Goal: Task Accomplishment & Management: Use online tool/utility

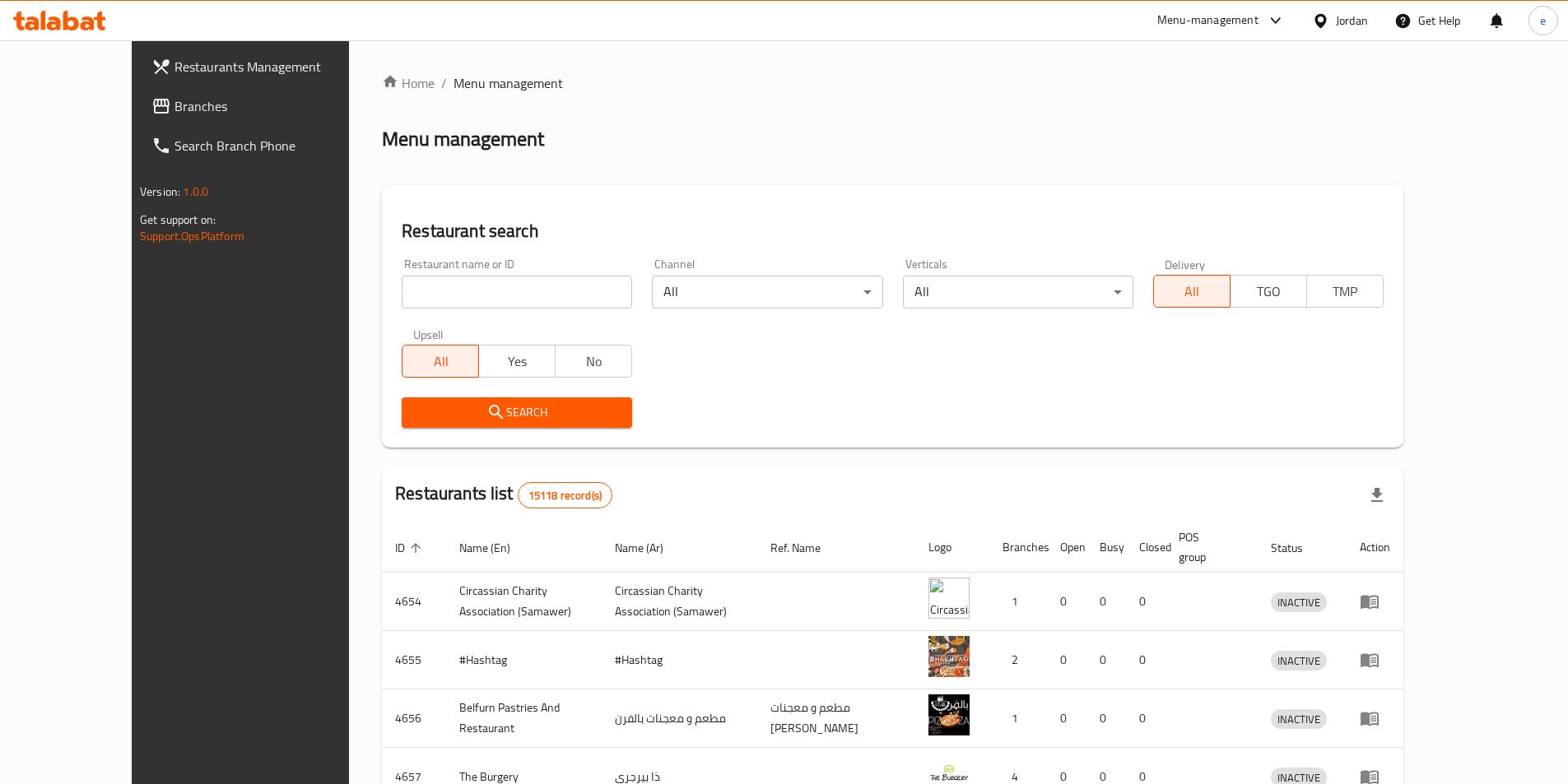
click at [151, 106] on span at bounding box center [162, 106] width 23 height 20
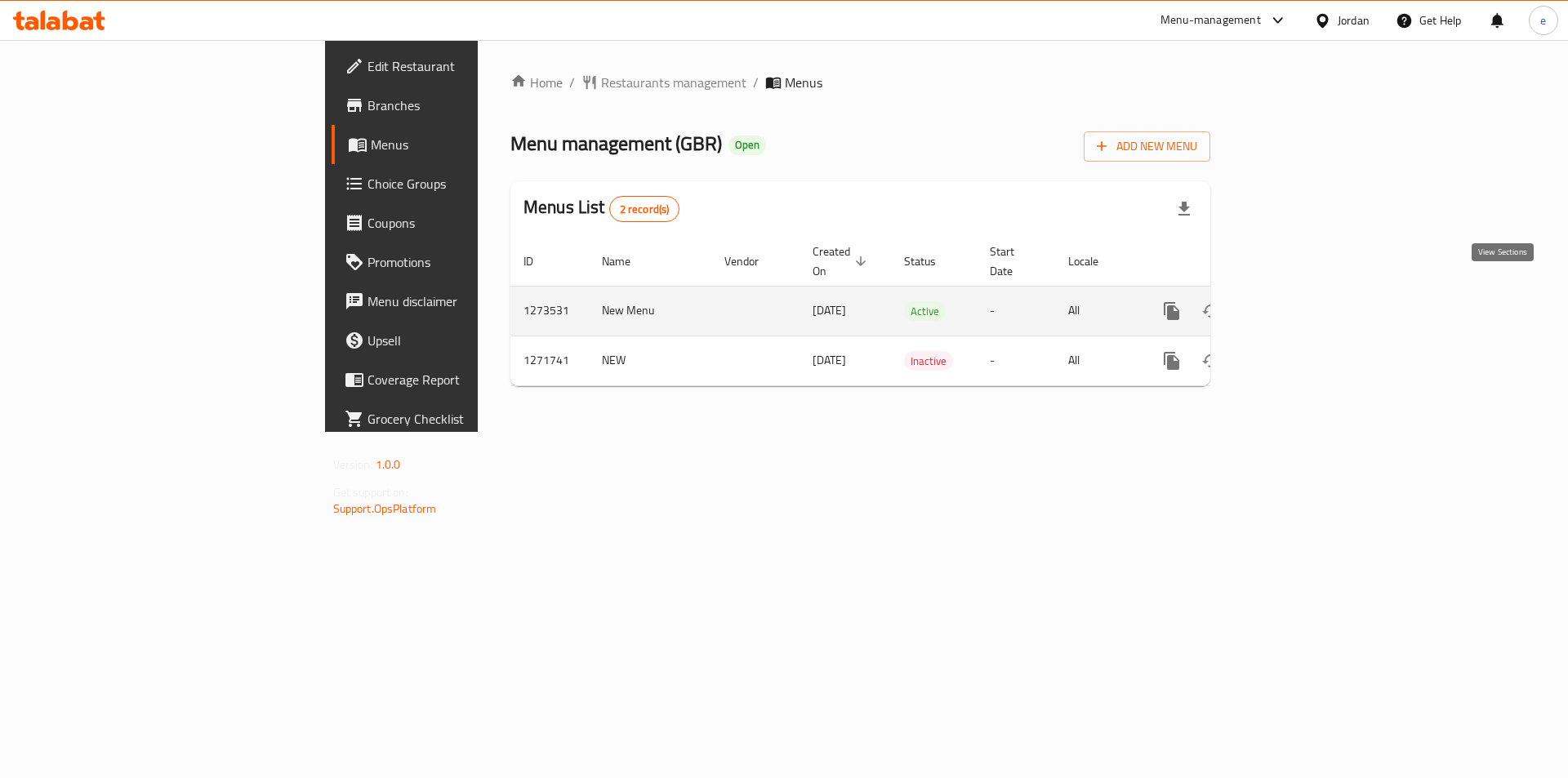
click at [1300, 301] on icon "enhanced table" at bounding box center [1290, 311] width 20 height 20
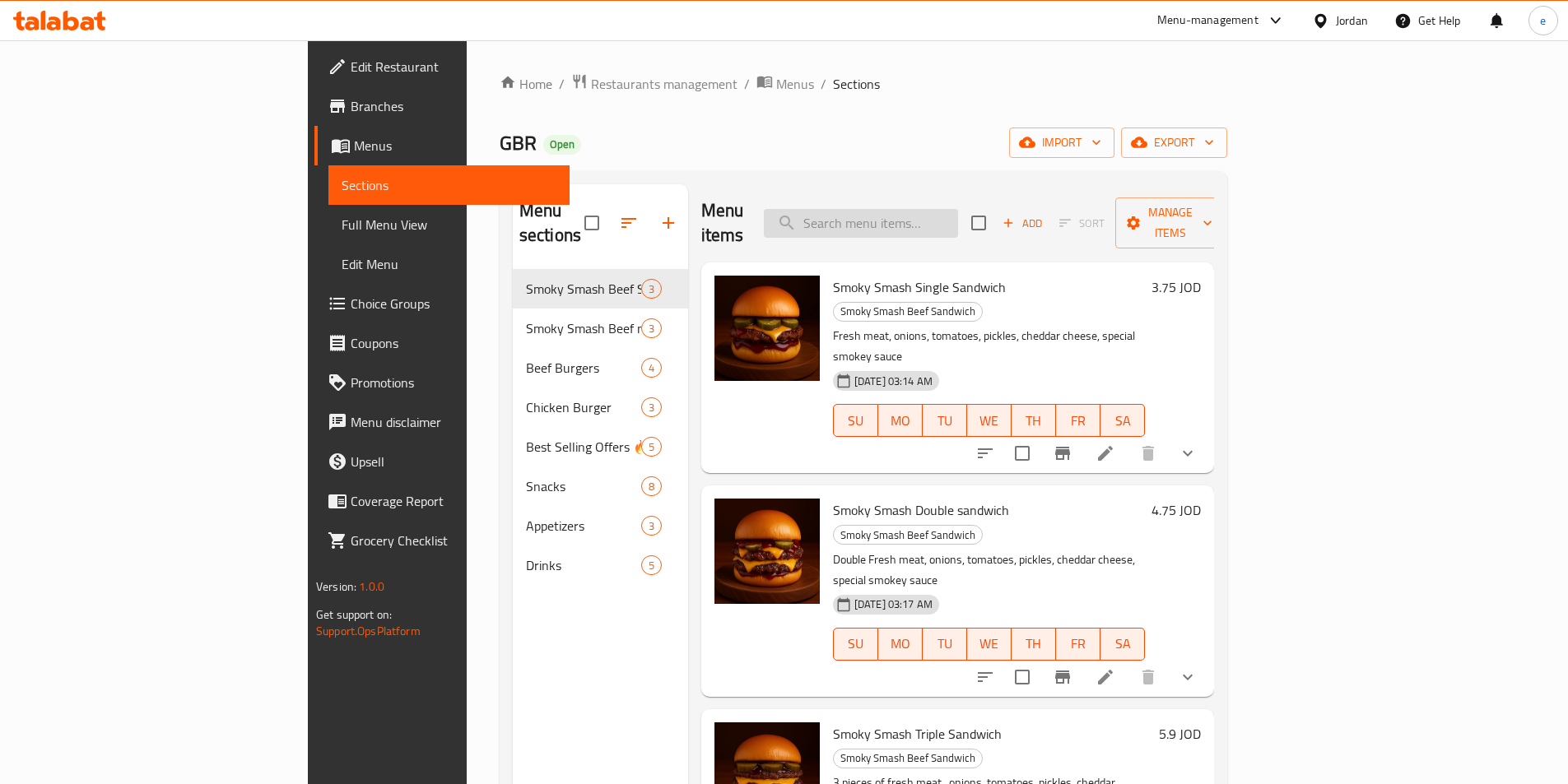
click at [957, 218] on input "search" at bounding box center [861, 224] width 194 height 29
paste input "جي بي أر [PERSON_NAME]"
type input "جي بي أر [PERSON_NAME]"
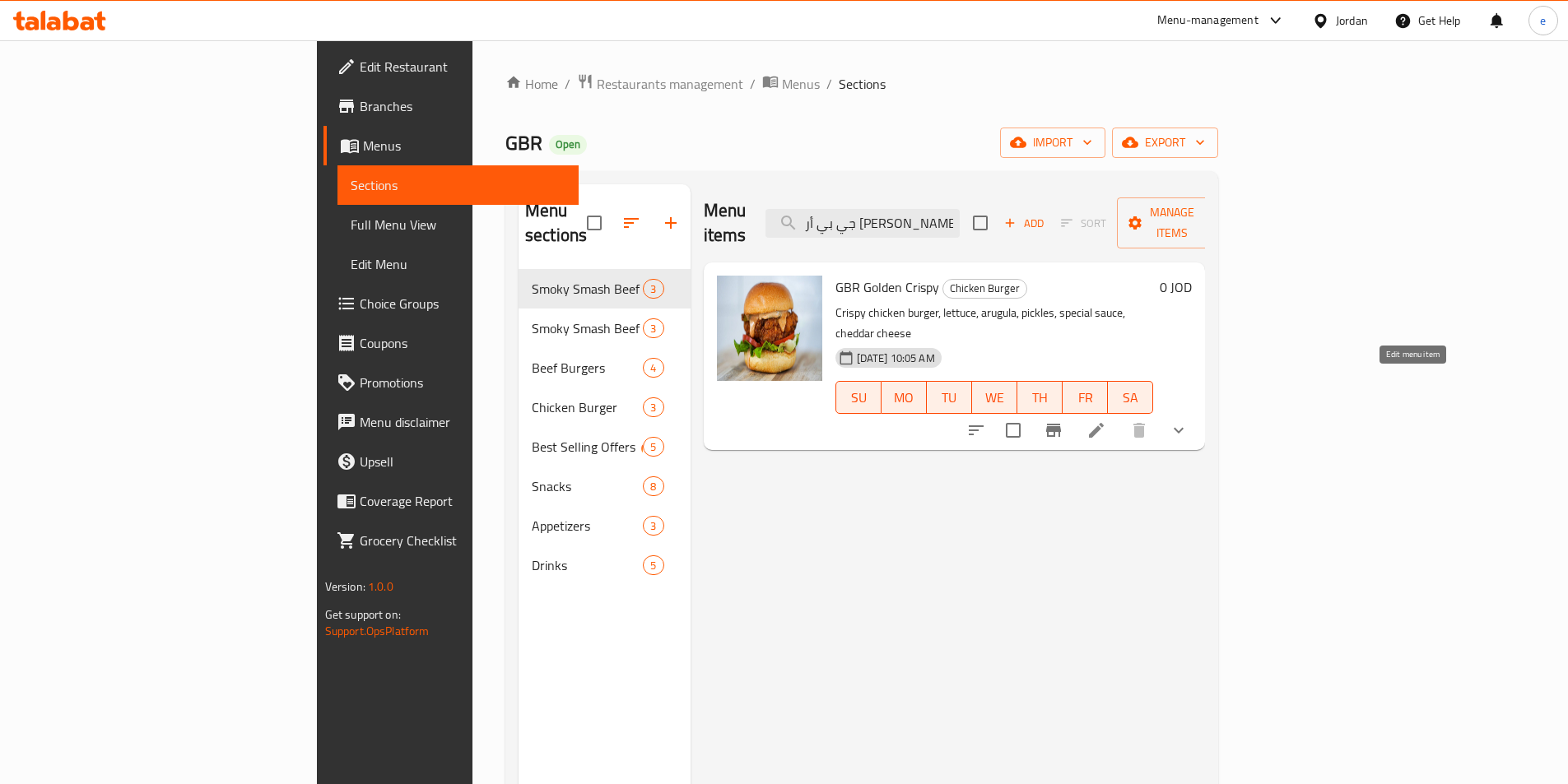
click at [1104, 423] on icon at bounding box center [1096, 431] width 15 height 15
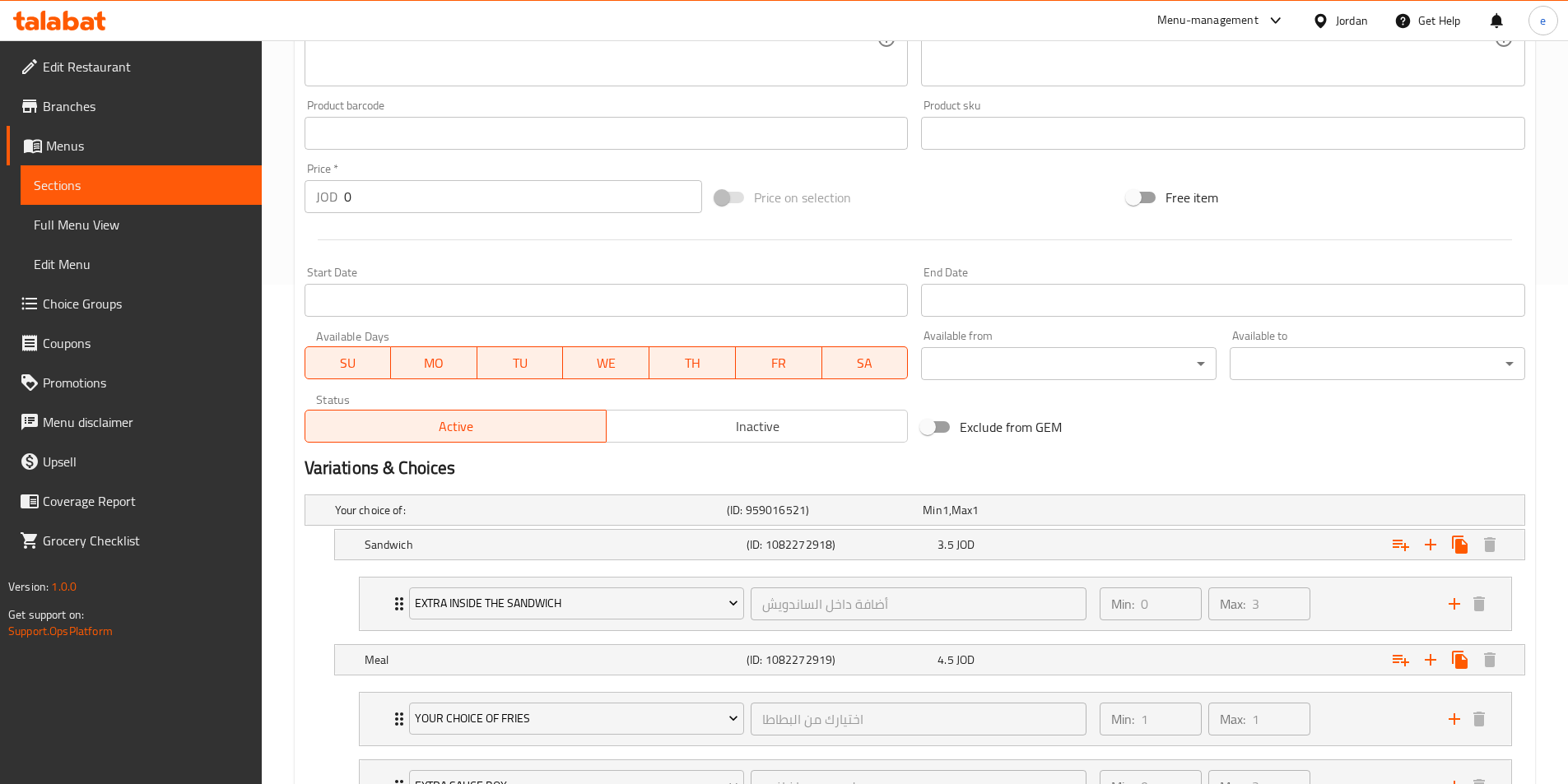
scroll to position [216, 0]
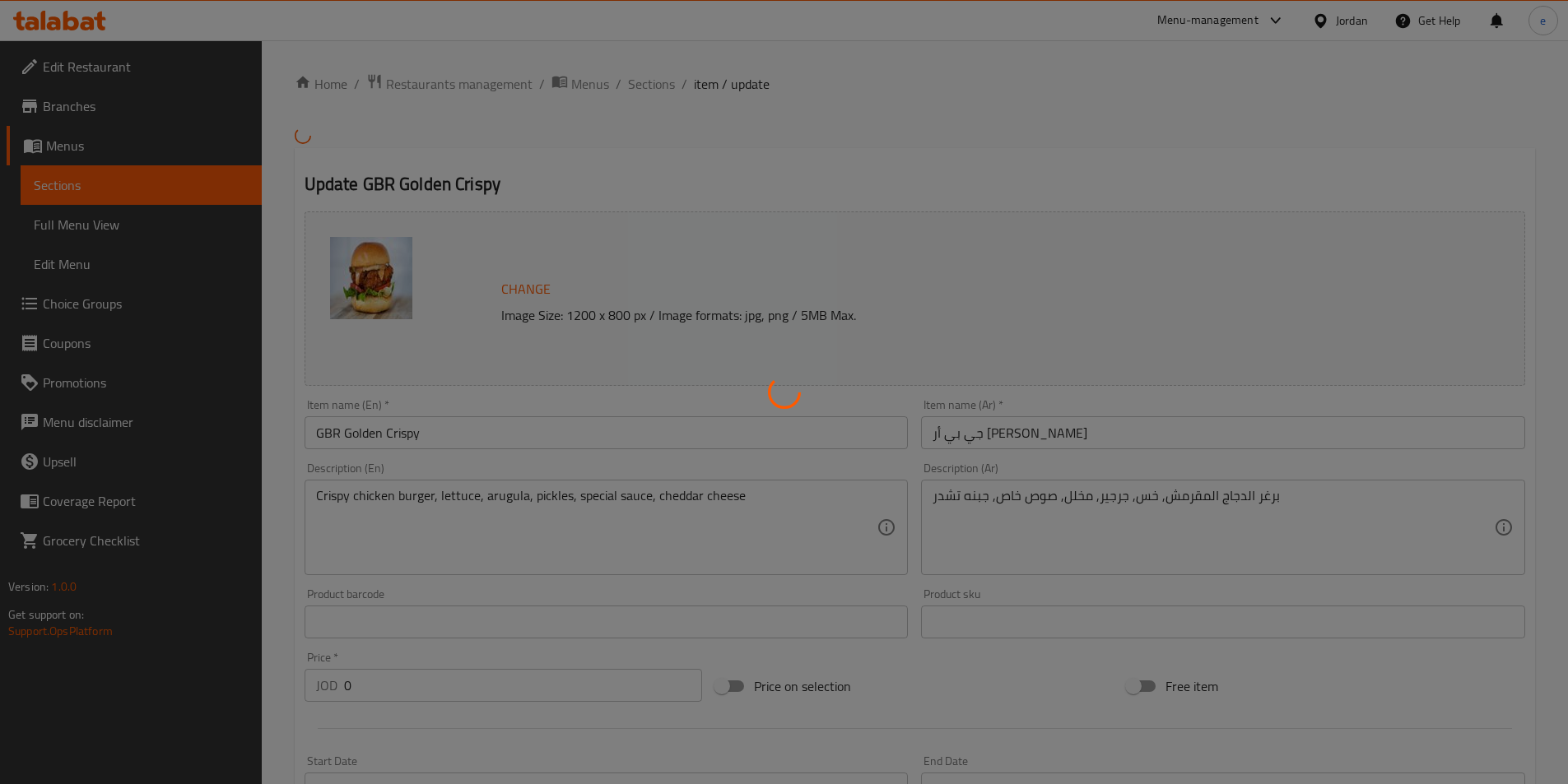
type input "أضافة داخل الساندويش"
type input "0"
type input "3"
type input "اختيارك من البطاطا"
type input "1"
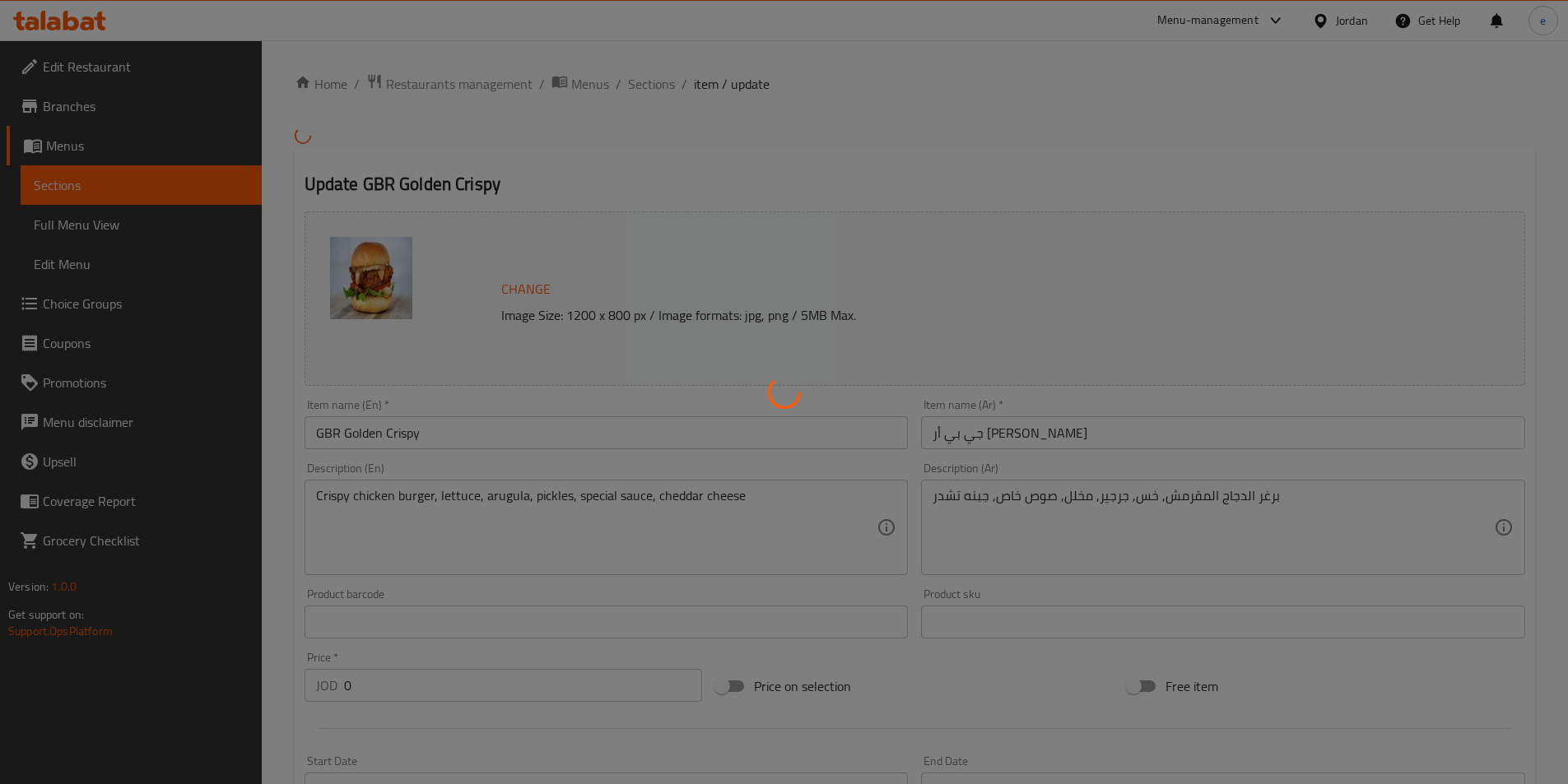
type input "1"
type input "علبه صوص اضافي"
type input "0"
type input "3"
type input "أضافة داخل الساندويش"
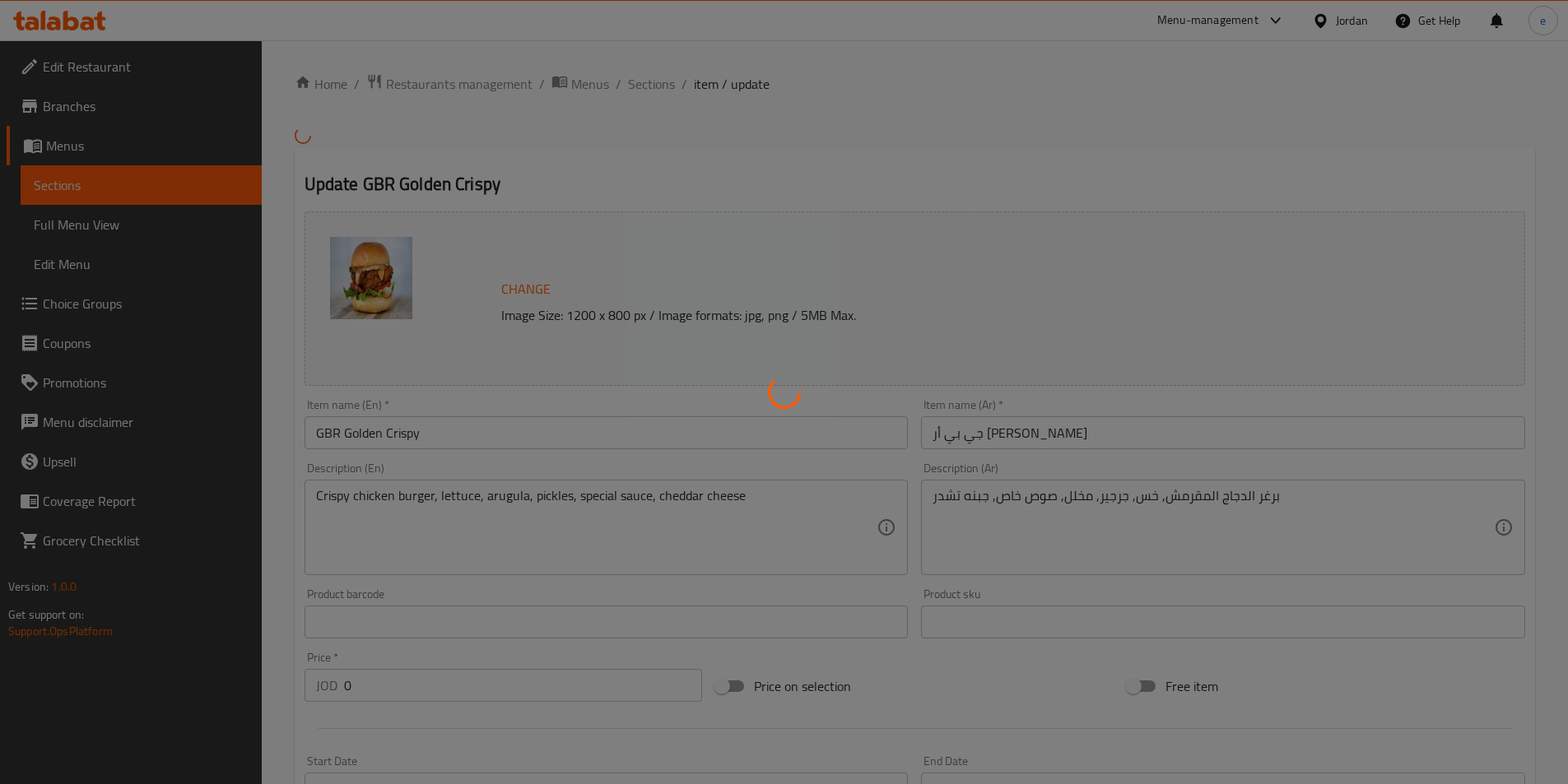
type input "0"
type input "3"
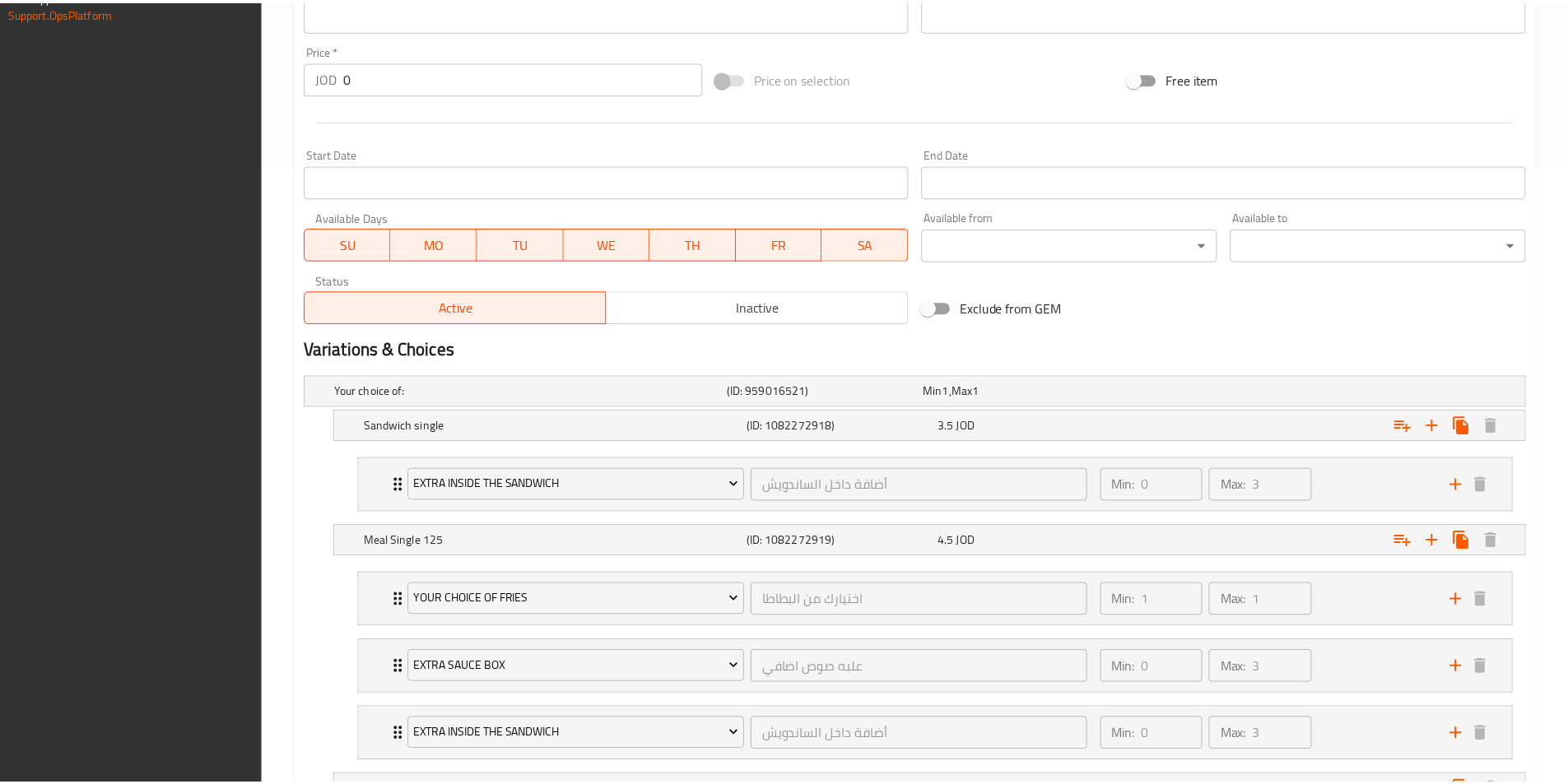
scroll to position [757, 0]
